Goal: Task Accomplishment & Management: Use online tool/utility

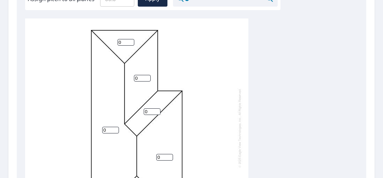
scroll to position [203, 0]
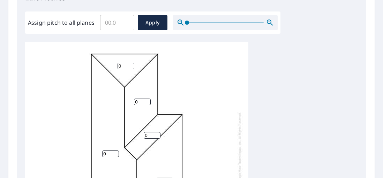
click at [110, 24] on input "Assign pitch to all planes" at bounding box center [117, 23] width 34 height 20
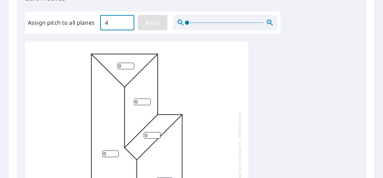
type input "4"
click at [150, 18] on span "Apply" at bounding box center [152, 22] width 18 height 9
type input "4"
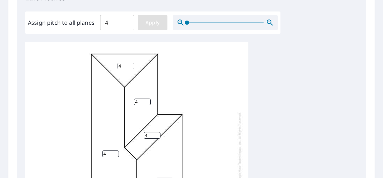
type input "4"
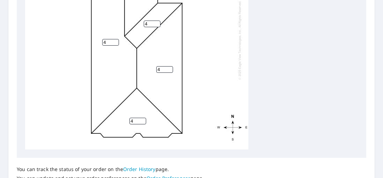
scroll to position [379, 0]
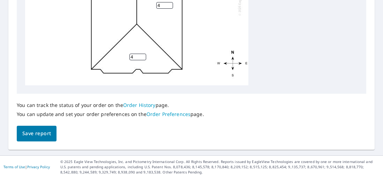
click at [34, 129] on span "Save report" at bounding box center [36, 133] width 29 height 9
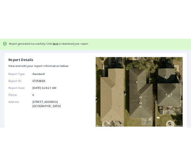
scroll to position [0, 0]
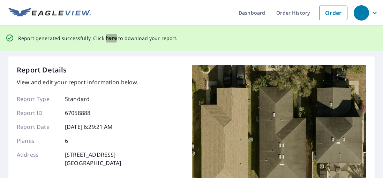
click at [110, 37] on span "here" at bounding box center [112, 38] width 12 height 9
